Goal: Use online tool/utility: Utilize a website feature to perform a specific function

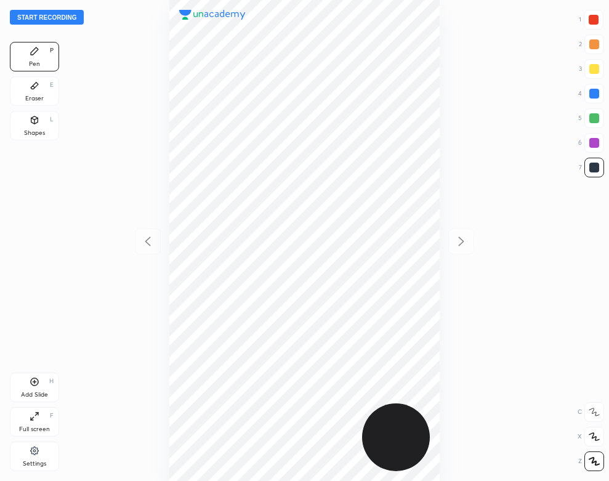
scroll to position [481, 412]
click at [84, 40] on div "Start recording 1 2 3 4 5 6 7 R O A L C X Z Erase all C X Z Pen P Eraser E Shap…" at bounding box center [304, 240] width 609 height 481
click at [71, 14] on button "Start recording" at bounding box center [47, 17] width 74 height 15
click at [36, 447] on icon at bounding box center [34, 450] width 8 height 8
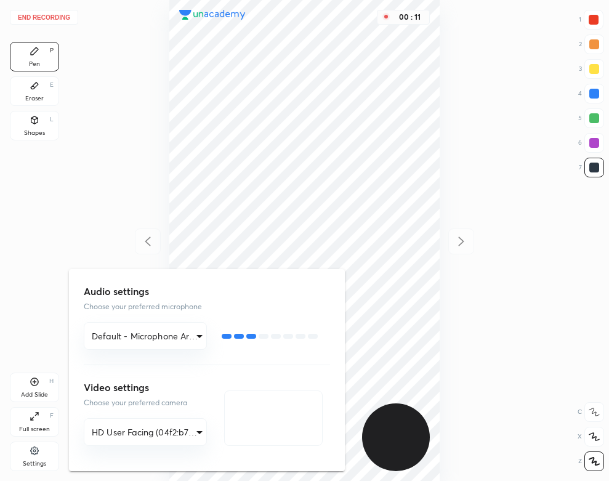
click at [138, 246] on div at bounding box center [304, 240] width 609 height 481
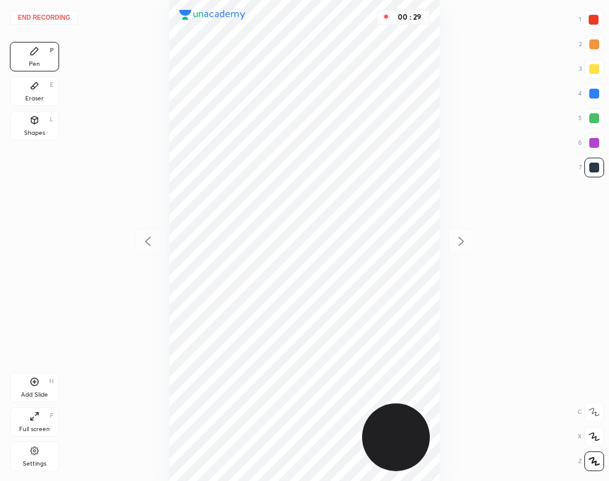
click at [41, 95] on div "Eraser" at bounding box center [34, 98] width 18 height 6
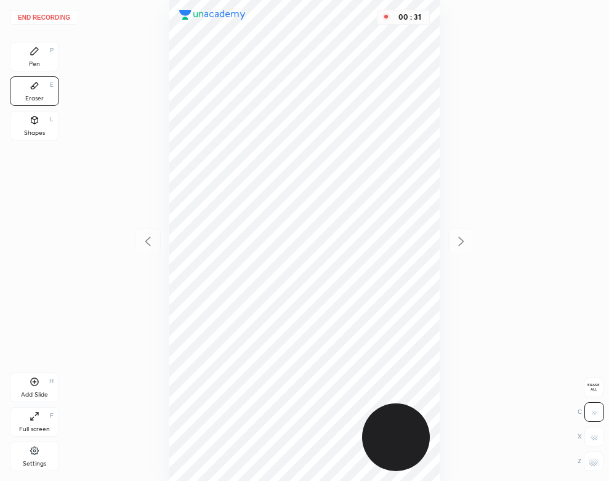
click at [39, 58] on div "Pen P" at bounding box center [34, 57] width 49 height 30
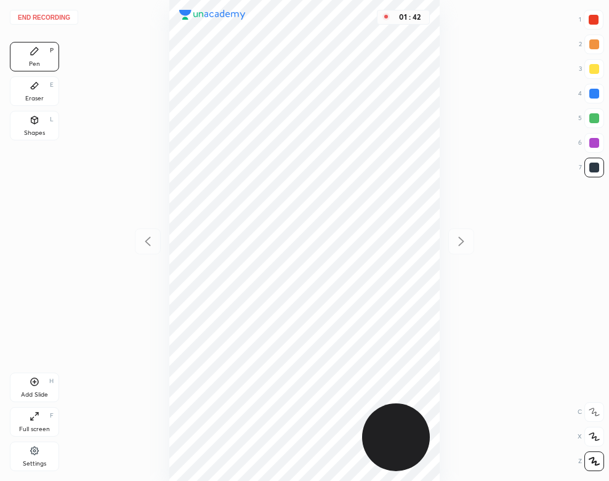
click at [36, 79] on div "Eraser E" at bounding box center [34, 91] width 49 height 30
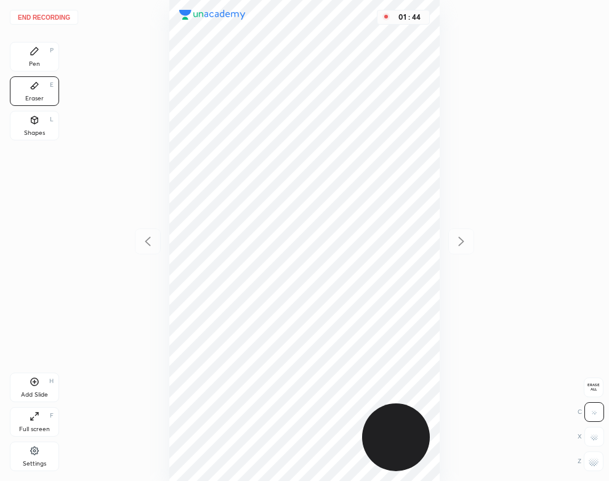
click at [30, 54] on icon at bounding box center [35, 51] width 10 height 10
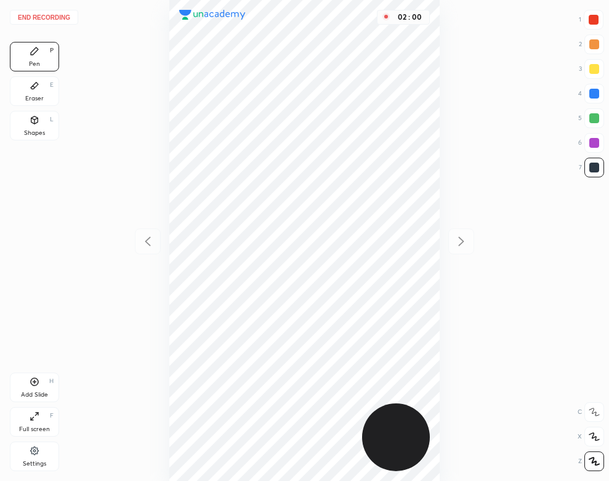
click at [44, 15] on button "End recording" at bounding box center [44, 17] width 68 height 15
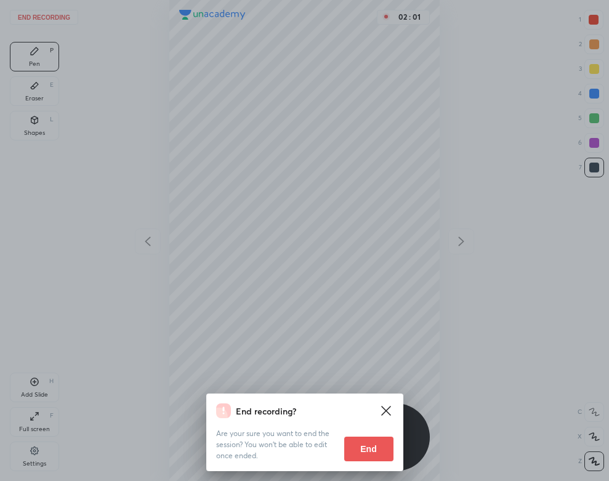
click at [372, 454] on button "End" at bounding box center [368, 448] width 49 height 25
